Goal: Transaction & Acquisition: Purchase product/service

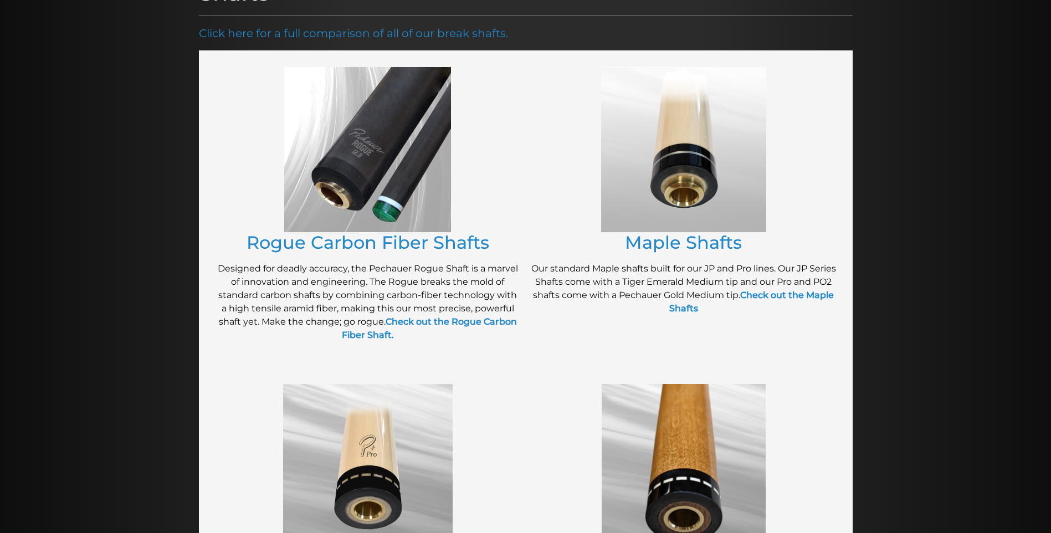
scroll to position [182, 0]
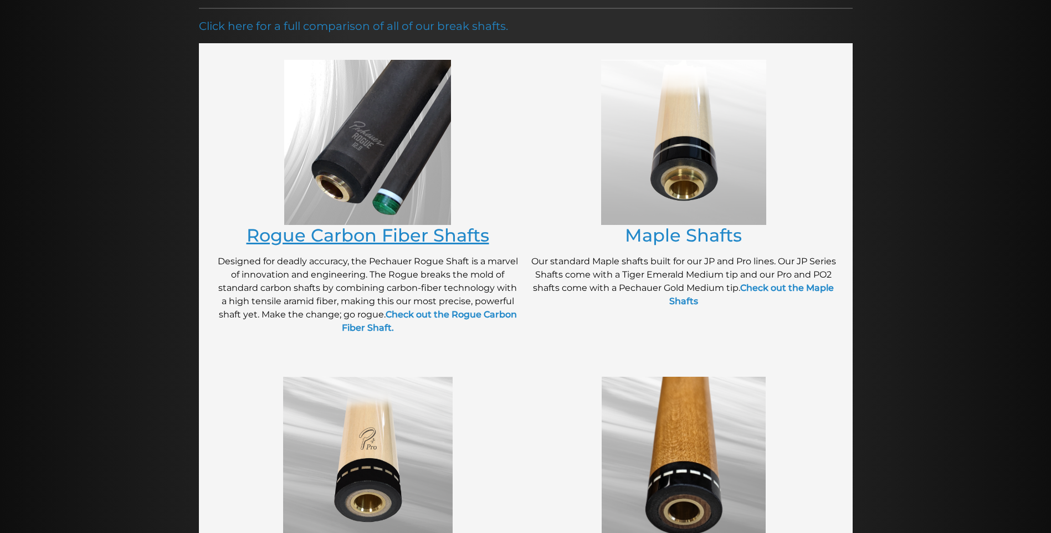
click at [372, 238] on link "Rogue Carbon Fiber Shafts" at bounding box center [367, 235] width 243 height 22
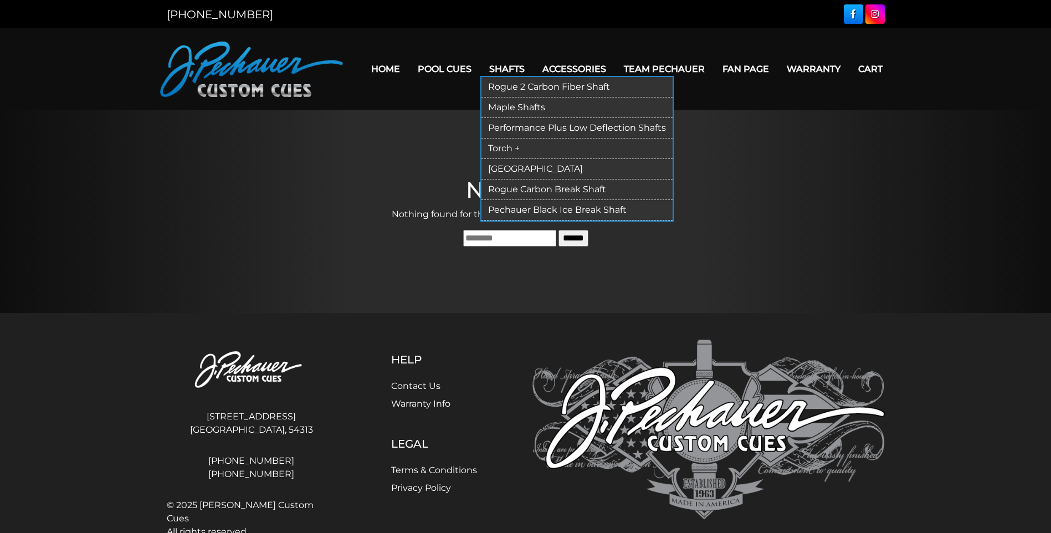
click at [518, 69] on link "Shafts" at bounding box center [506, 69] width 53 height 28
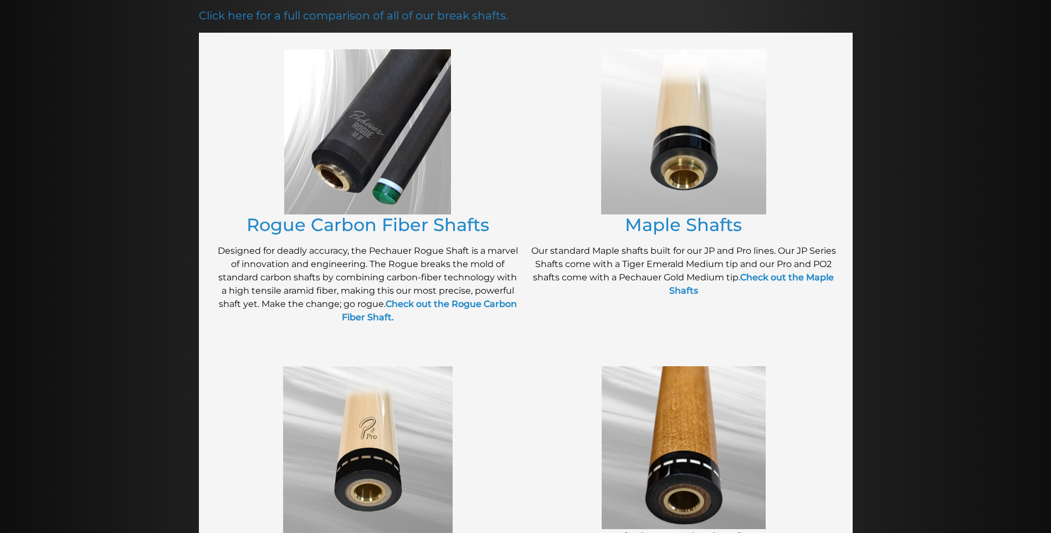
scroll to position [197, 0]
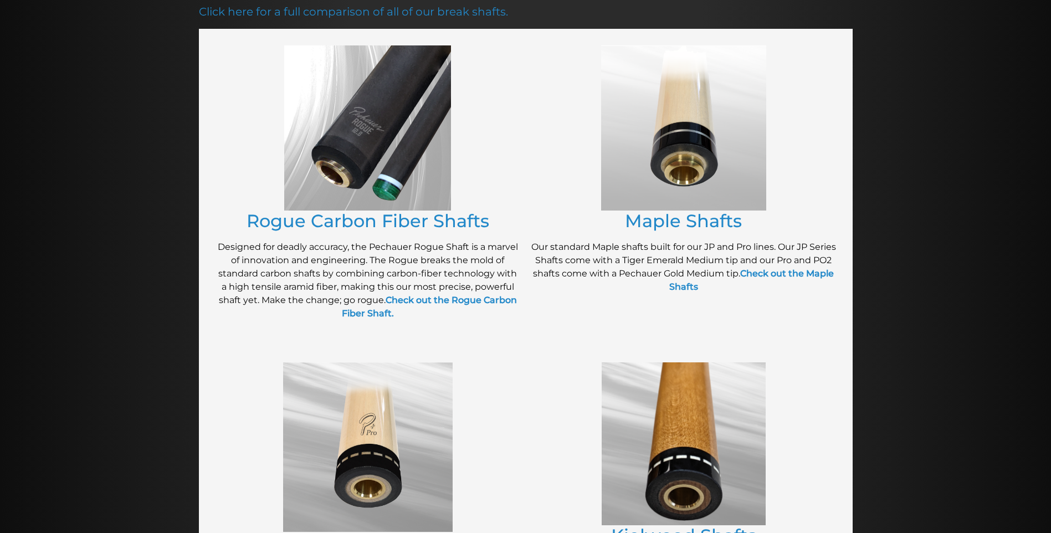
click at [361, 158] on img at bounding box center [367, 127] width 167 height 165
click at [366, 222] on link "Rogue Carbon Fiber Shafts" at bounding box center [367, 221] width 243 height 22
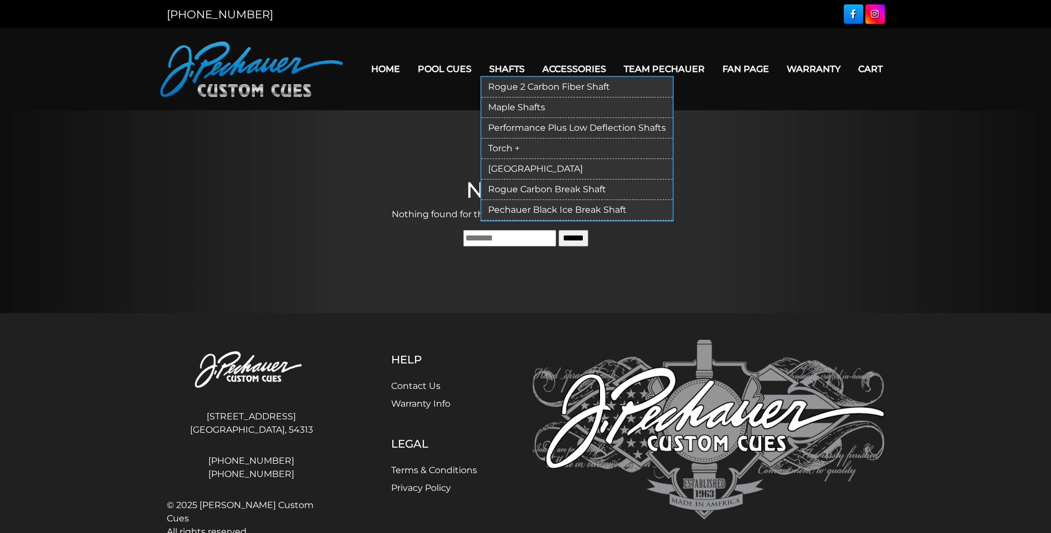
click at [539, 90] on link "Rogue 2 Carbon Fiber Shaft" at bounding box center [576, 87] width 191 height 20
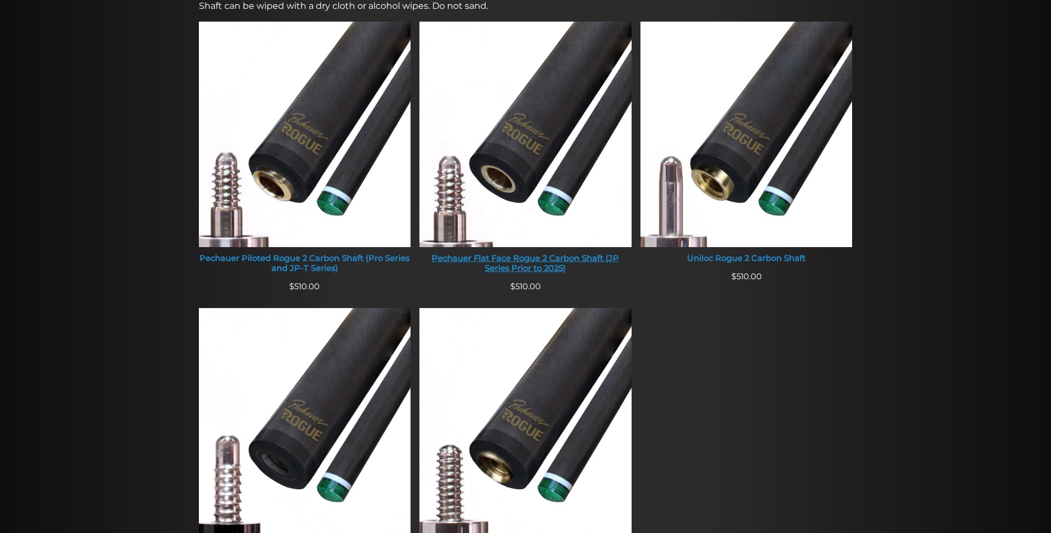
scroll to position [462, 0]
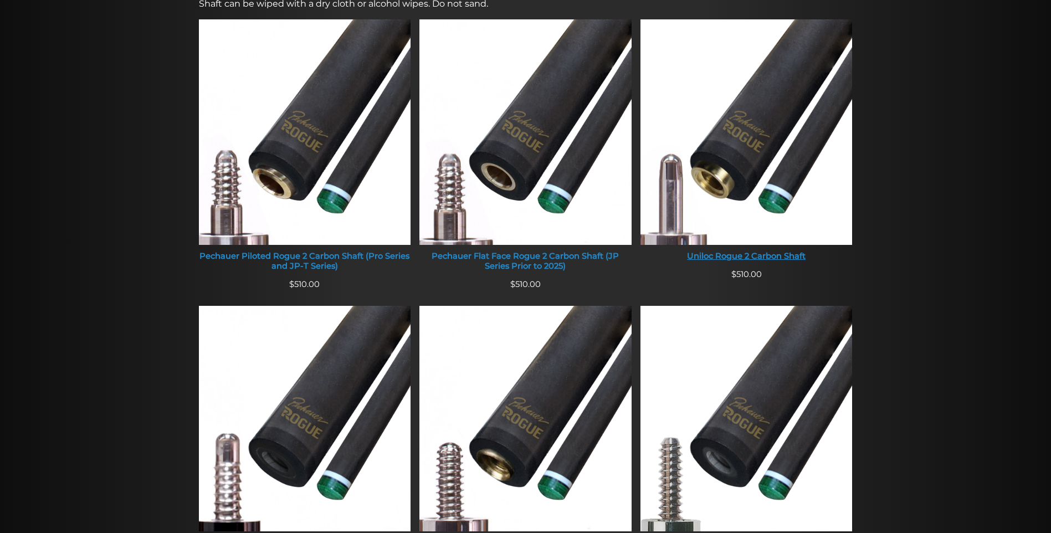
click at [712, 259] on div "Uniloc Rogue 2 Carbon Shaft" at bounding box center [746, 256] width 212 height 10
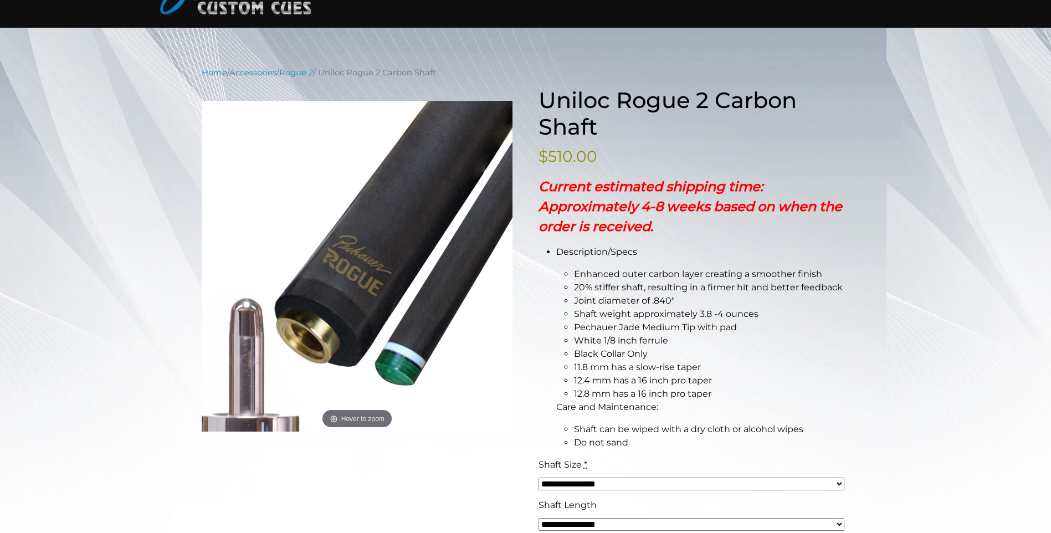
scroll to position [111, 0]
